Goal: Task Accomplishment & Management: Manage account settings

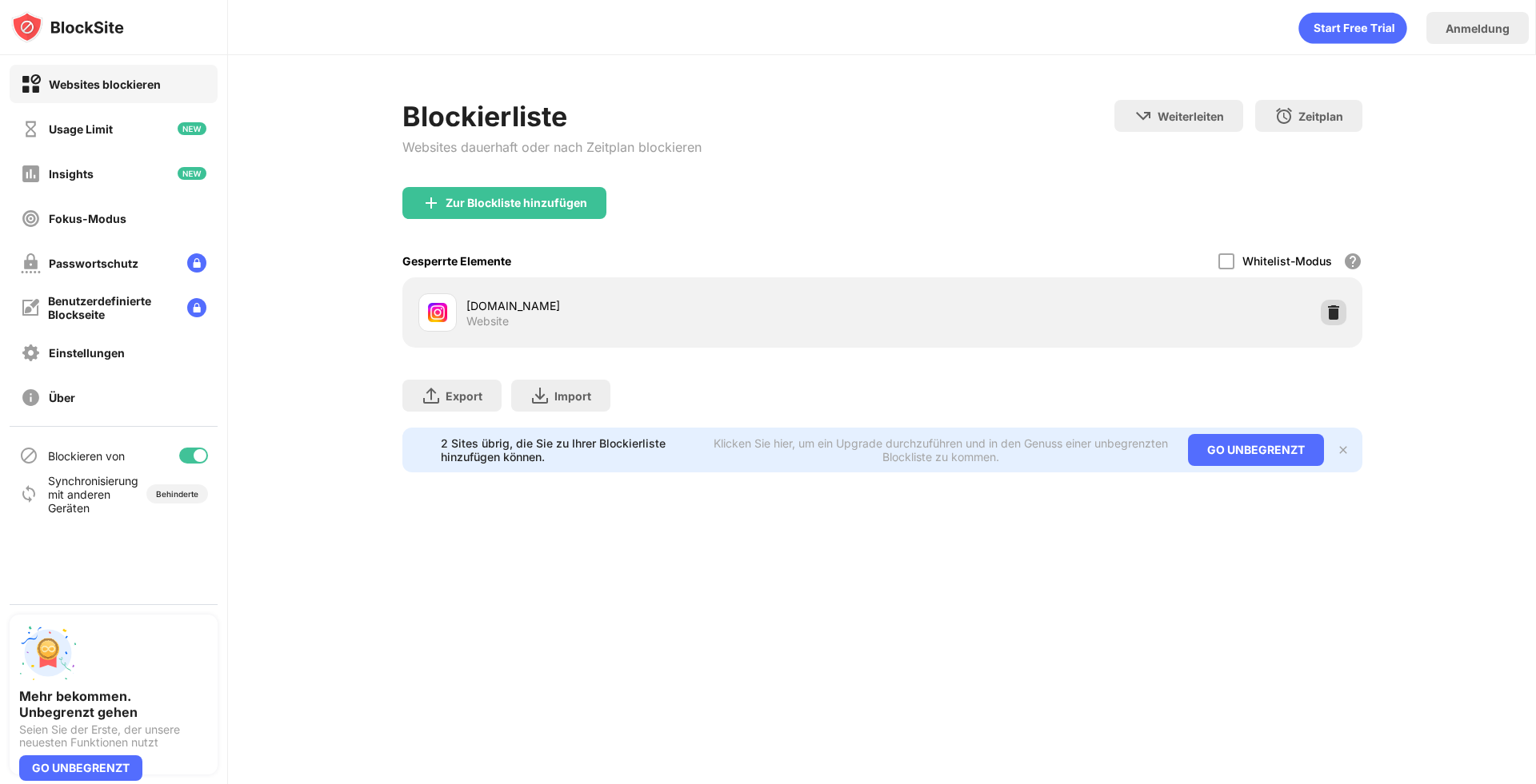
click at [1337, 311] on img at bounding box center [1333, 313] width 16 height 16
